Goal: Communication & Community: Ask a question

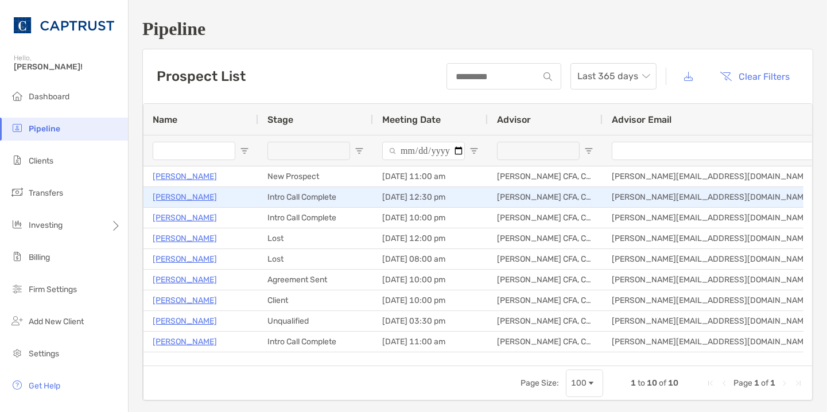
drag, startPoint x: 0, startPoint y: 0, endPoint x: 198, endPoint y: 193, distance: 276.7
click at [198, 193] on p "[PERSON_NAME]" at bounding box center [185, 197] width 64 height 14
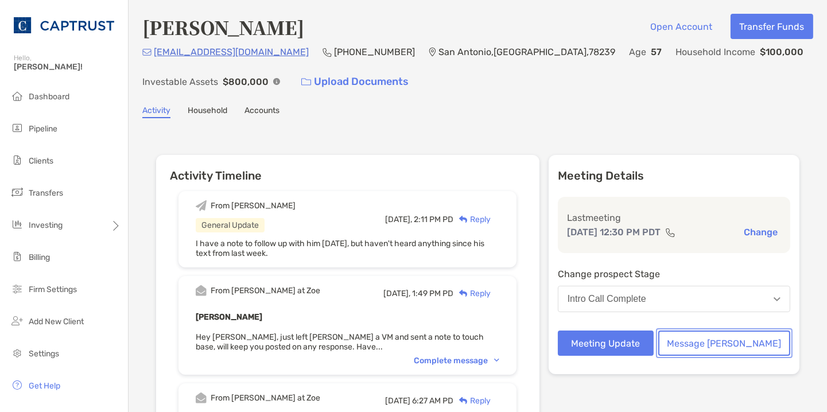
click at [732, 345] on button "Message Zoe" at bounding box center [724, 343] width 132 height 25
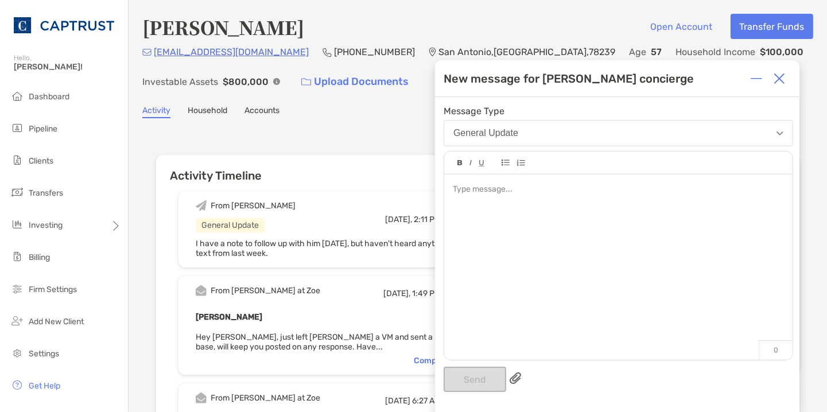
click at [524, 195] on div at bounding box center [618, 190] width 331 height 12
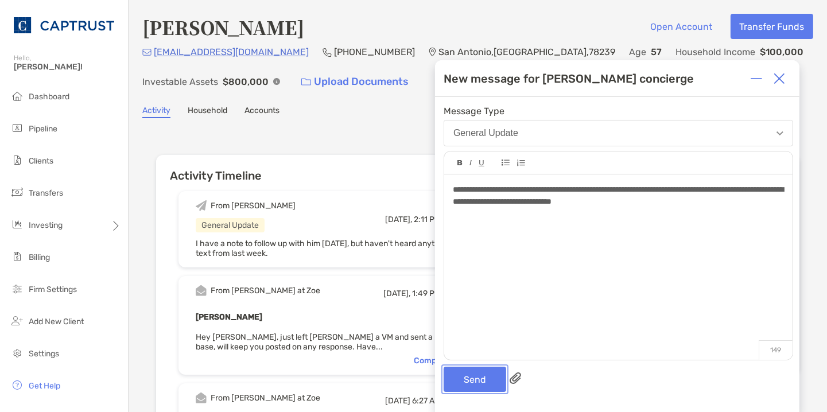
click at [473, 382] on button "Send" at bounding box center [475, 379] width 63 height 25
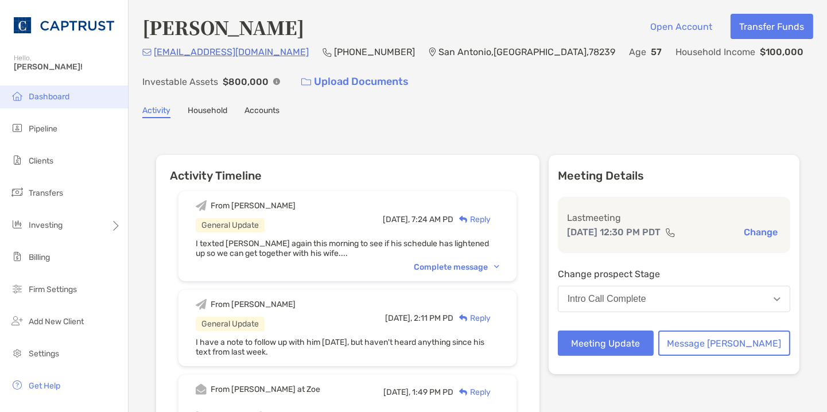
click at [42, 87] on li "Dashboard" at bounding box center [64, 96] width 128 height 23
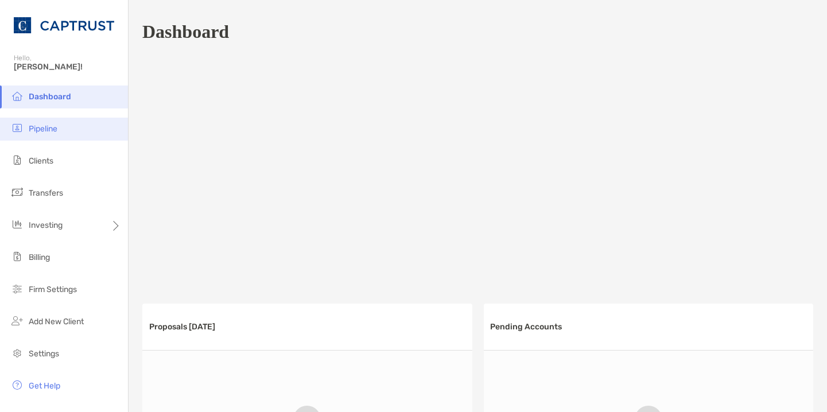
click at [59, 135] on li "Pipeline" at bounding box center [64, 129] width 128 height 23
